Goal: Navigation & Orientation: Find specific page/section

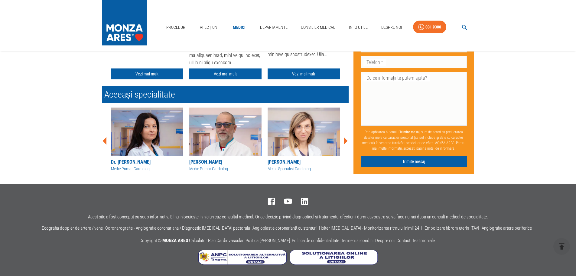
scroll to position [120, 0]
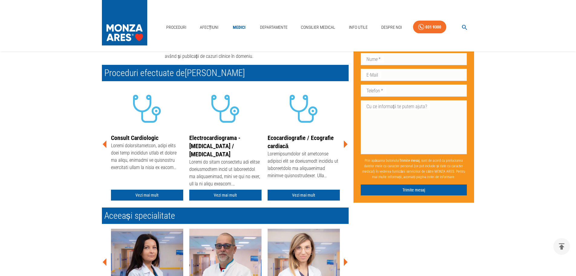
click at [345, 145] on icon at bounding box center [346, 144] width 4 height 8
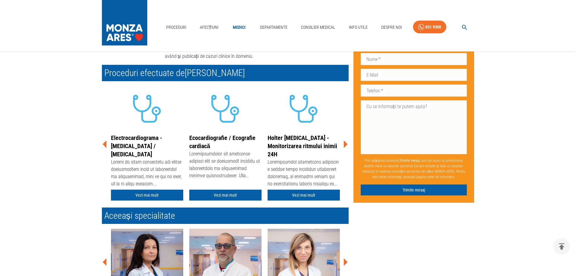
click at [345, 145] on icon at bounding box center [346, 144] width 4 height 8
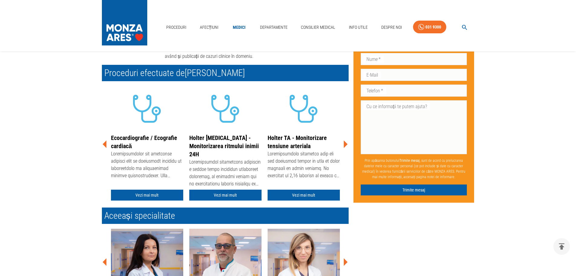
click at [345, 145] on icon at bounding box center [346, 144] width 4 height 8
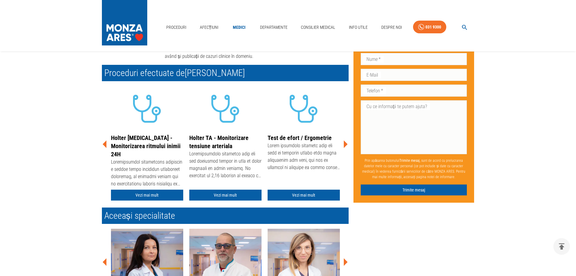
click at [345, 145] on icon at bounding box center [346, 144] width 4 height 8
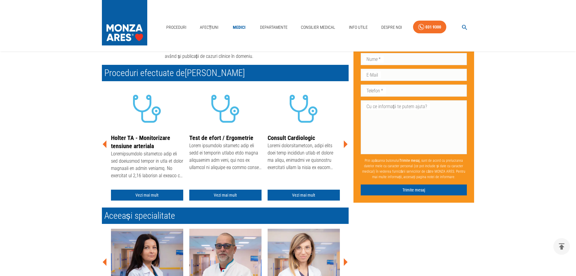
click at [345, 145] on icon at bounding box center [346, 144] width 4 height 8
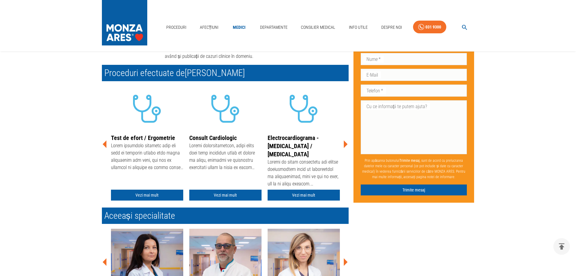
click at [345, 145] on icon at bounding box center [346, 144] width 4 height 8
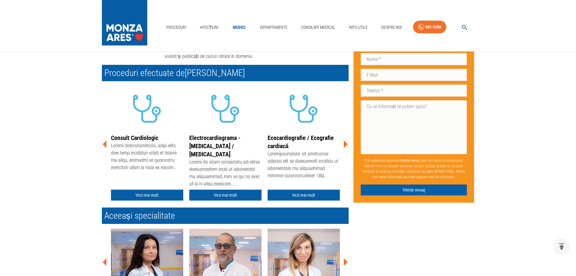
click at [345, 145] on icon at bounding box center [346, 144] width 4 height 8
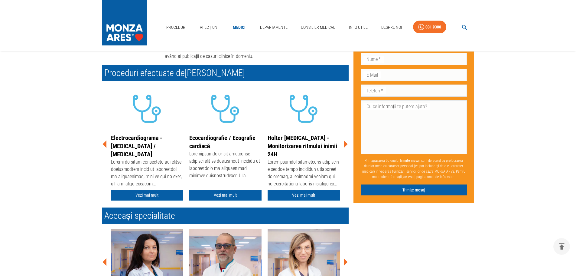
click at [345, 145] on icon at bounding box center [346, 144] width 4 height 8
click at [345, 144] on icon at bounding box center [346, 144] width 4 height 8
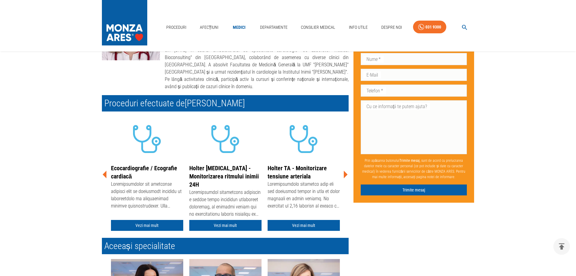
scroll to position [0, 0]
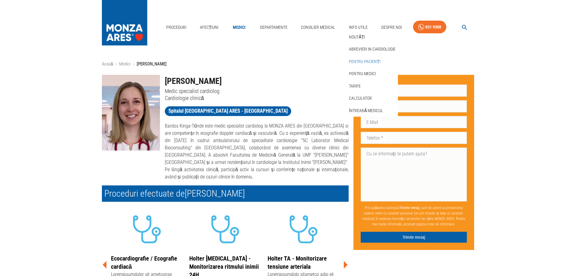
click at [372, 61] on link "Pentru pacienți" at bounding box center [365, 62] width 34 height 10
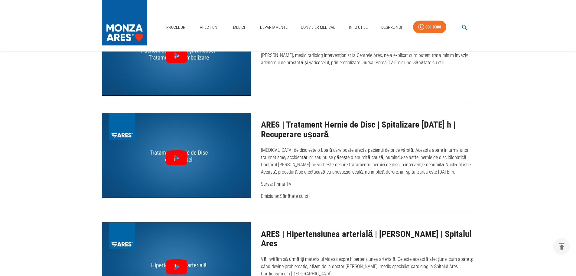
scroll to position [756, 0]
